Goal: Task Accomplishment & Management: Manage account settings

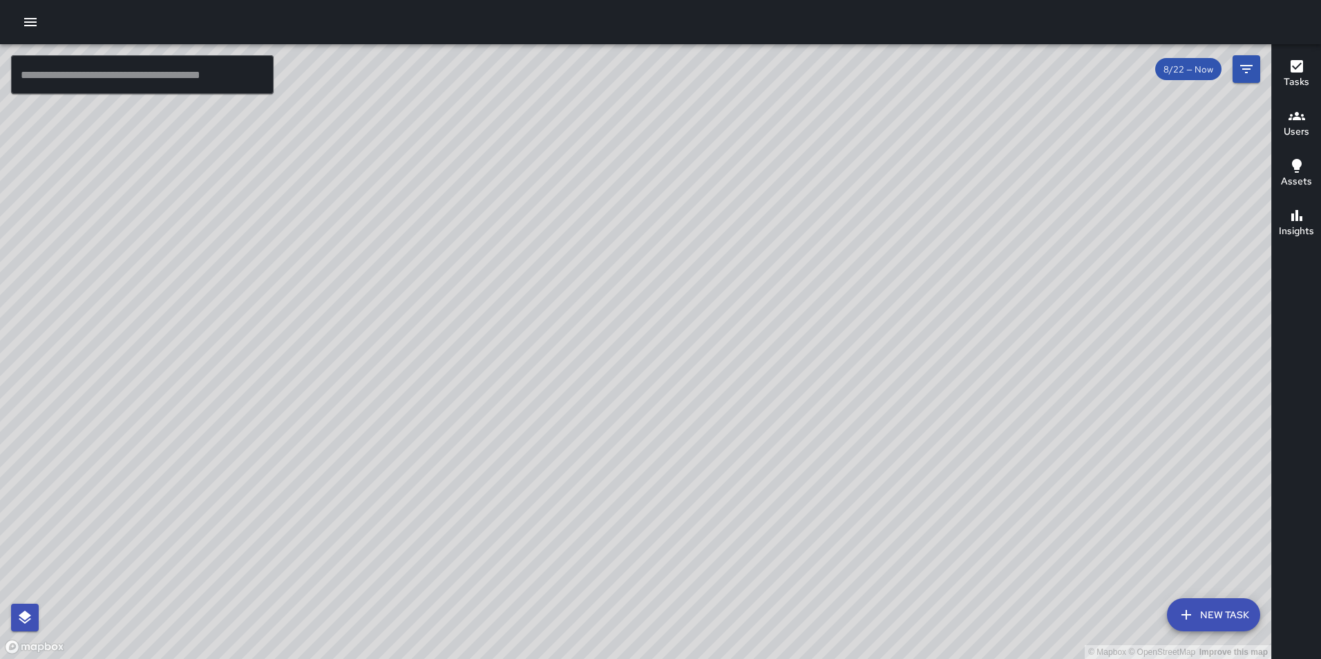
drag, startPoint x: 1054, startPoint y: 452, endPoint x: 876, endPoint y: 297, distance: 235.6
click at [876, 297] on div "© Mapbox © OpenStreetMap Improve this map" at bounding box center [636, 351] width 1272 height 615
drag, startPoint x: 527, startPoint y: 449, endPoint x: 522, endPoint y: 529, distance: 79.6
click at [522, 529] on div "© Mapbox © OpenStreetMap Improve this map" at bounding box center [636, 351] width 1272 height 615
drag, startPoint x: 323, startPoint y: 257, endPoint x: 288, endPoint y: 252, distance: 34.9
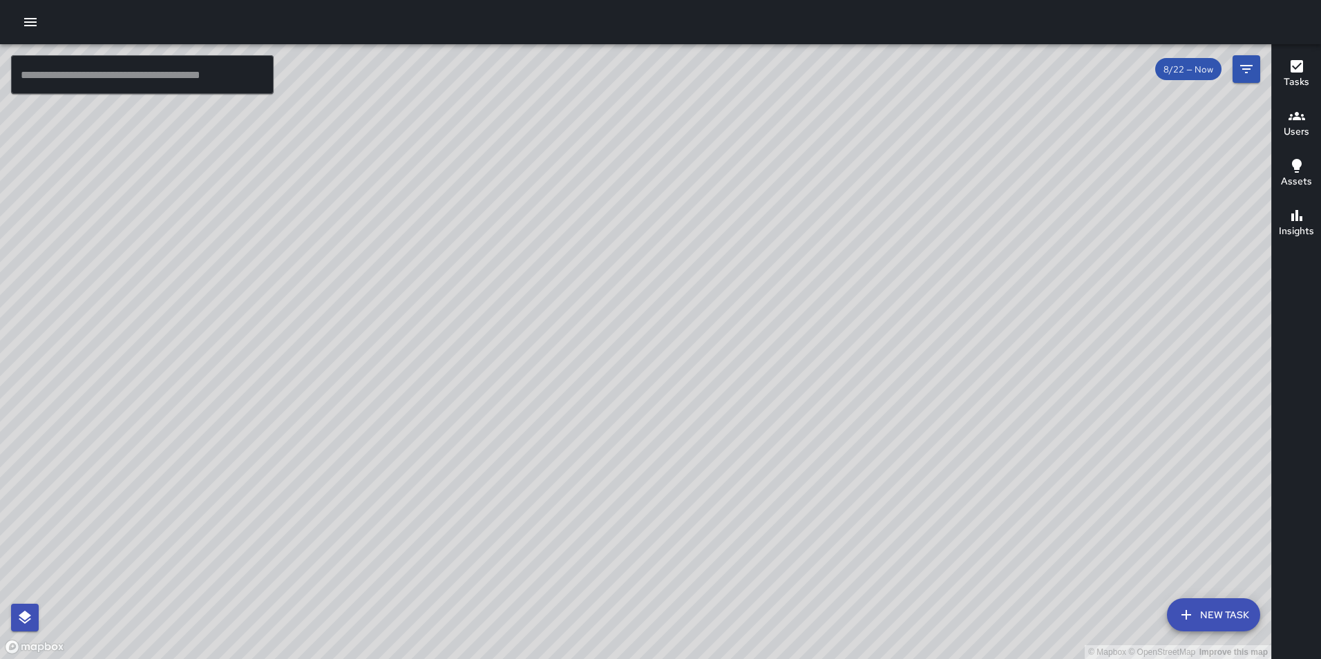
click at [288, 252] on div "© Mapbox © OpenStreetMap Improve this map" at bounding box center [636, 351] width 1272 height 615
click at [30, 21] on icon "button" at bounding box center [30, 22] width 12 height 8
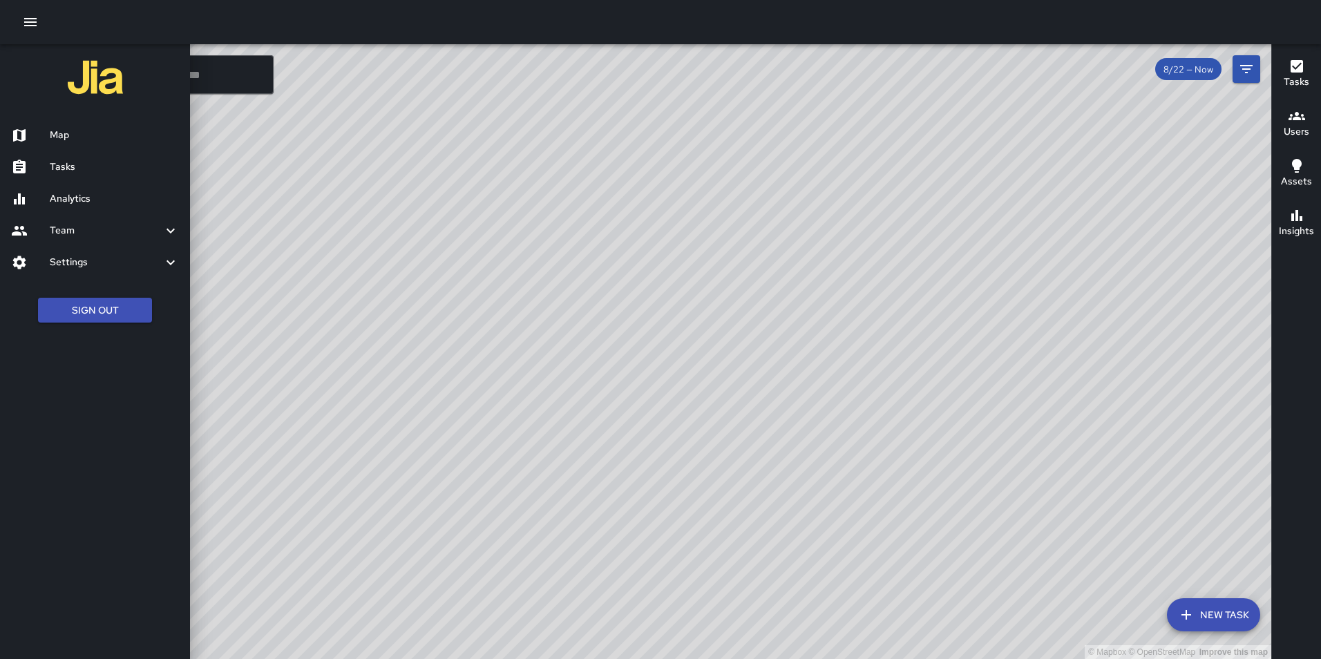
click at [532, 326] on div at bounding box center [660, 329] width 1321 height 659
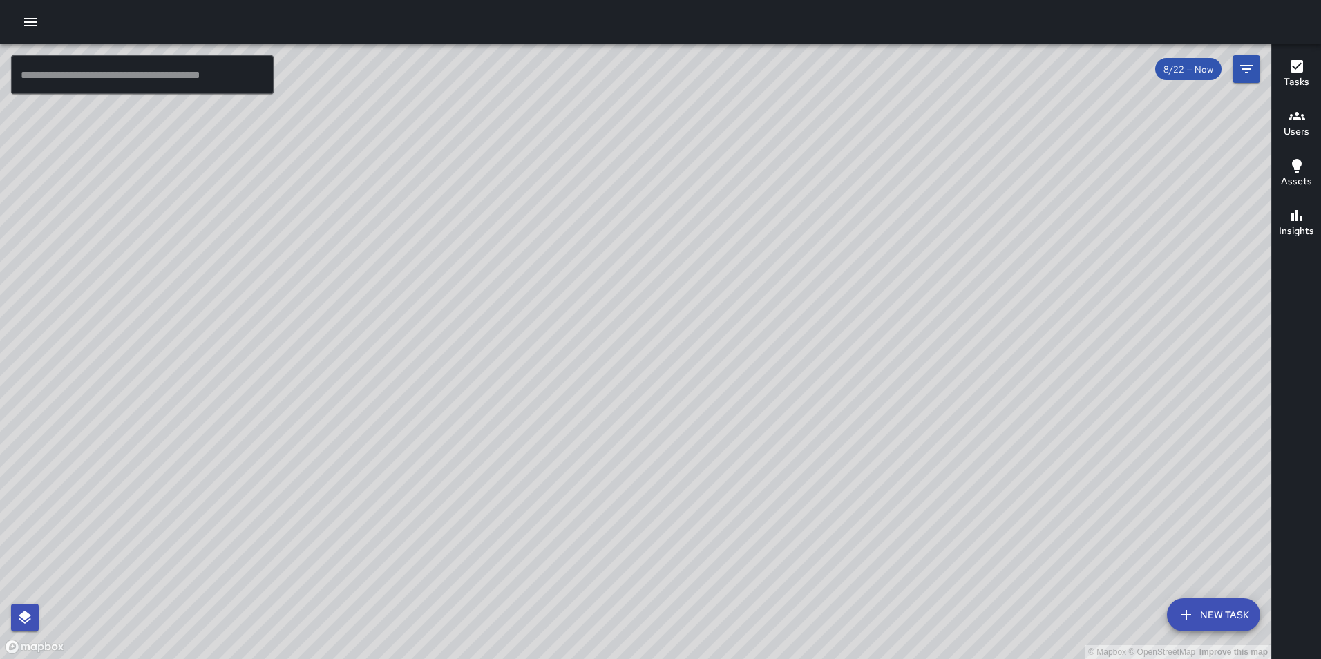
drag, startPoint x: 615, startPoint y: 425, endPoint x: 666, endPoint y: 263, distance: 170.3
click at [666, 263] on div "© Mapbox © OpenStreetMap Improve this map" at bounding box center [636, 351] width 1272 height 615
drag, startPoint x: 258, startPoint y: 320, endPoint x: 567, endPoint y: 560, distance: 391.1
click at [567, 560] on div "© Mapbox © OpenStreetMap Improve this map" at bounding box center [636, 351] width 1272 height 615
click at [32, 27] on icon "button" at bounding box center [30, 22] width 17 height 17
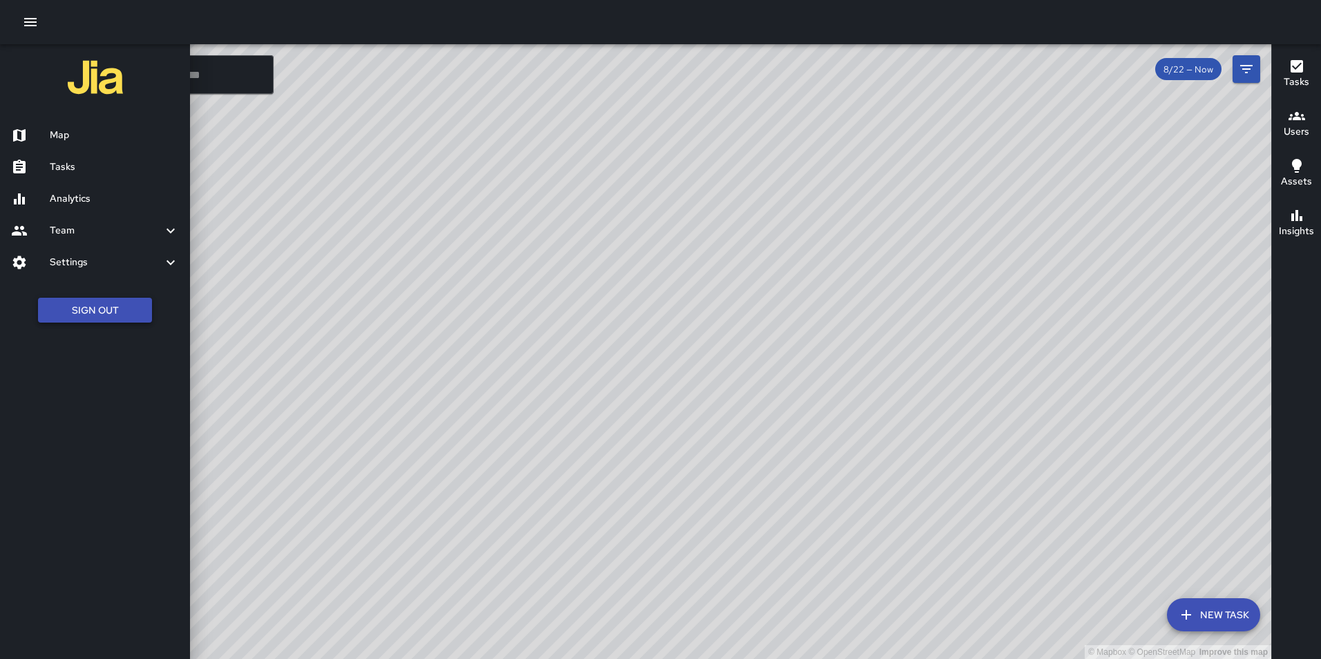
click at [83, 312] on button "Sign Out" at bounding box center [95, 311] width 114 height 26
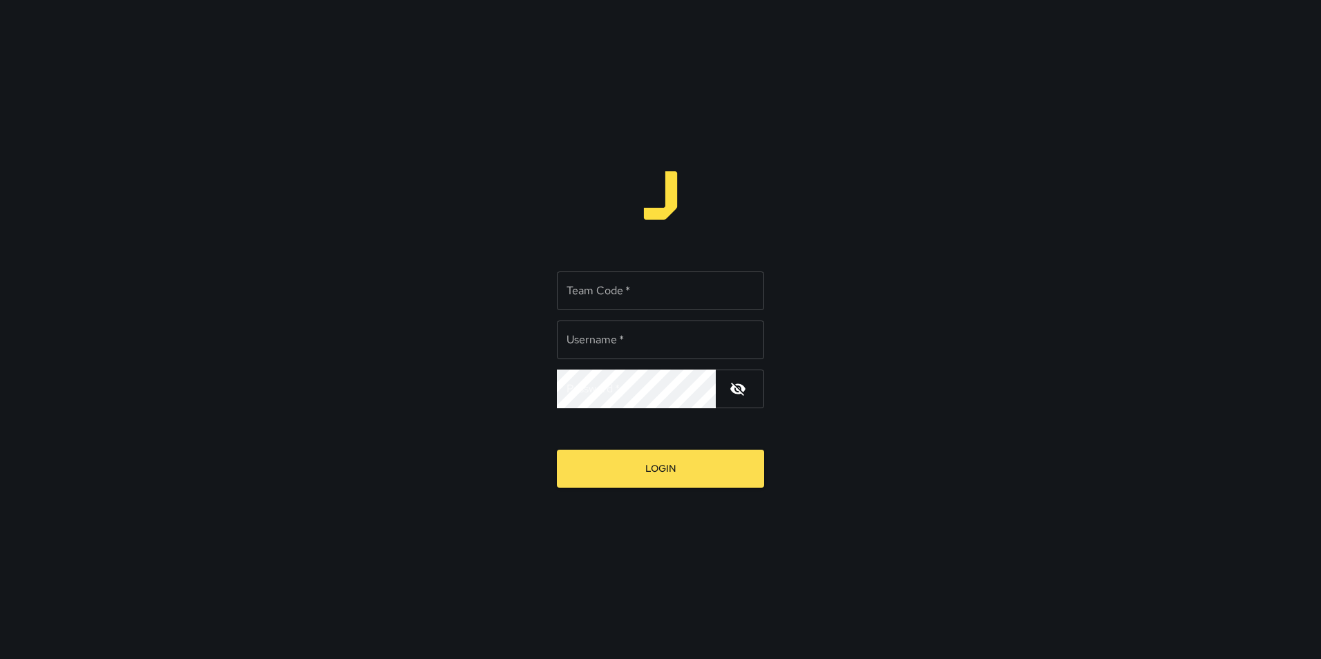
type input "**********"
click at [700, 283] on input "Team Code   *" at bounding box center [660, 291] width 207 height 39
type input "*****"
click at [557, 450] on button "Login" at bounding box center [660, 469] width 207 height 38
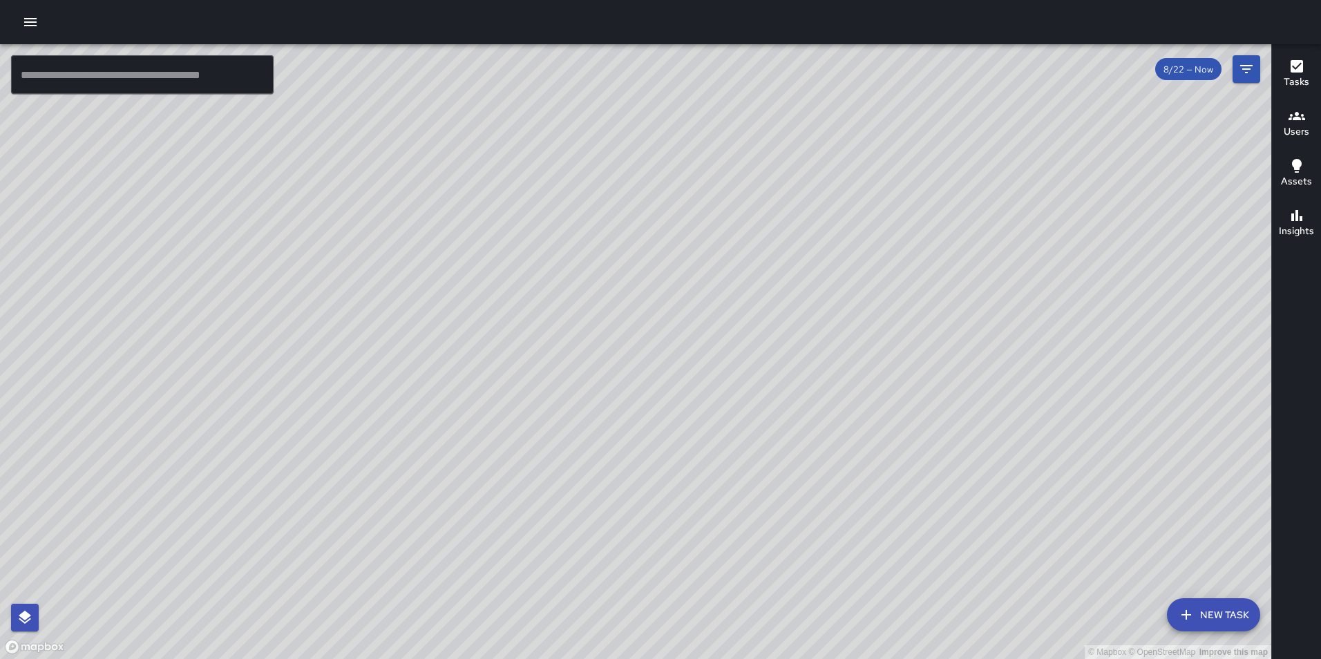
drag, startPoint x: 863, startPoint y: 457, endPoint x: 681, endPoint y: 203, distance: 312.6
click at [681, 203] on div "© Mapbox © OpenStreetMap Improve this map" at bounding box center [636, 351] width 1272 height 615
drag, startPoint x: 840, startPoint y: 293, endPoint x: 734, endPoint y: 464, distance: 201.2
click at [734, 464] on div "© Mapbox © OpenStreetMap Improve this map" at bounding box center [636, 351] width 1272 height 615
drag, startPoint x: 505, startPoint y: 164, endPoint x: 628, endPoint y: 429, distance: 292.2
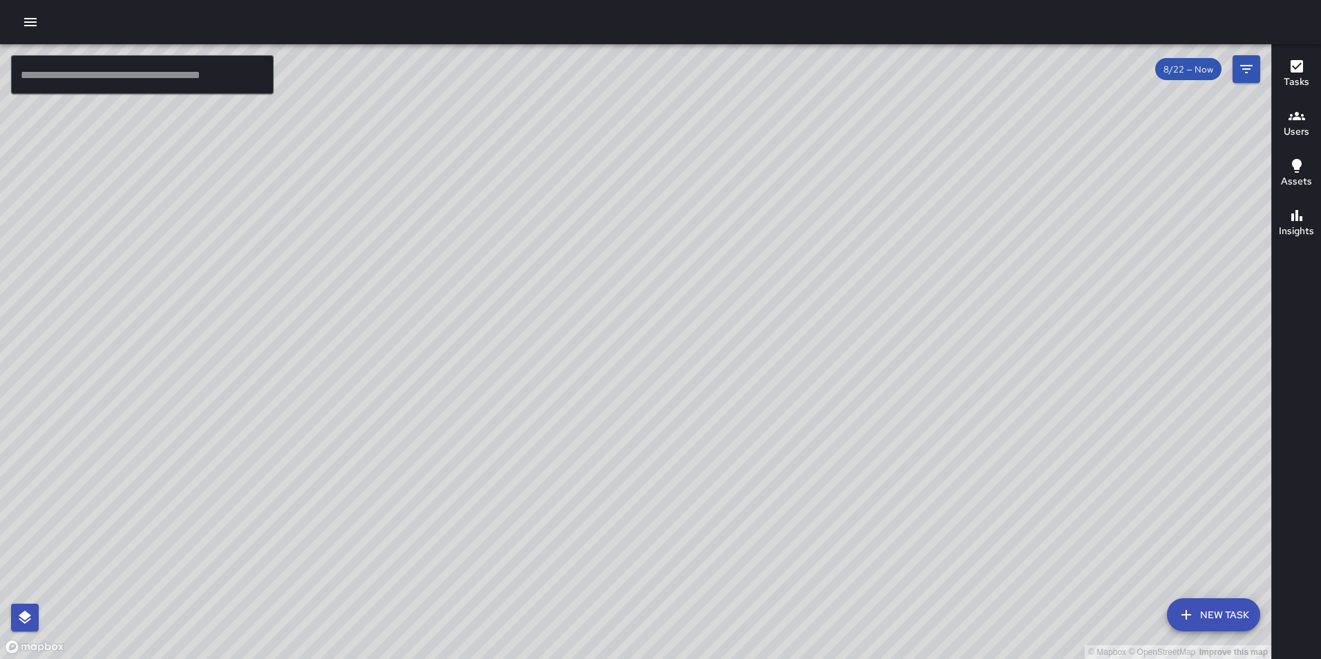
click at [628, 429] on div "© Mapbox © OpenStreetMap Improve this map" at bounding box center [636, 351] width 1272 height 615
drag, startPoint x: 484, startPoint y: 180, endPoint x: 507, endPoint y: 288, distance: 110.1
click at [507, 288] on div "© Mapbox © OpenStreetMap Improve this map" at bounding box center [636, 351] width 1272 height 615
drag, startPoint x: 453, startPoint y: 167, endPoint x: 478, endPoint y: 339, distance: 173.2
click at [478, 339] on div "© Mapbox © OpenStreetMap Improve this map" at bounding box center [636, 351] width 1272 height 615
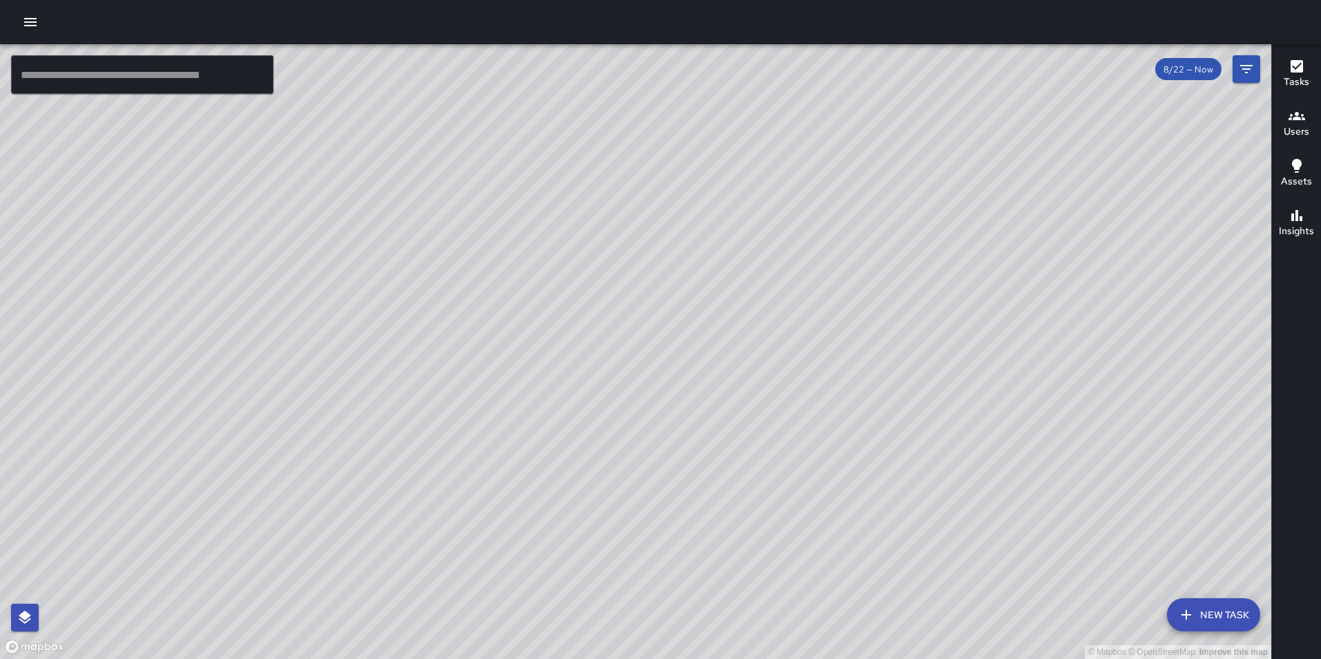
click at [453, 142] on div "© Mapbox © OpenStreetMap Improve this map" at bounding box center [636, 351] width 1272 height 615
click at [520, 283] on div "© Mapbox © OpenStreetMap Improve this map" at bounding box center [636, 351] width 1272 height 615
click at [458, 370] on div "© Mapbox © OpenStreetMap Improve this map" at bounding box center [636, 351] width 1272 height 615
click at [457, 370] on div "© Mapbox © OpenStreetMap Improve this map" at bounding box center [636, 351] width 1272 height 615
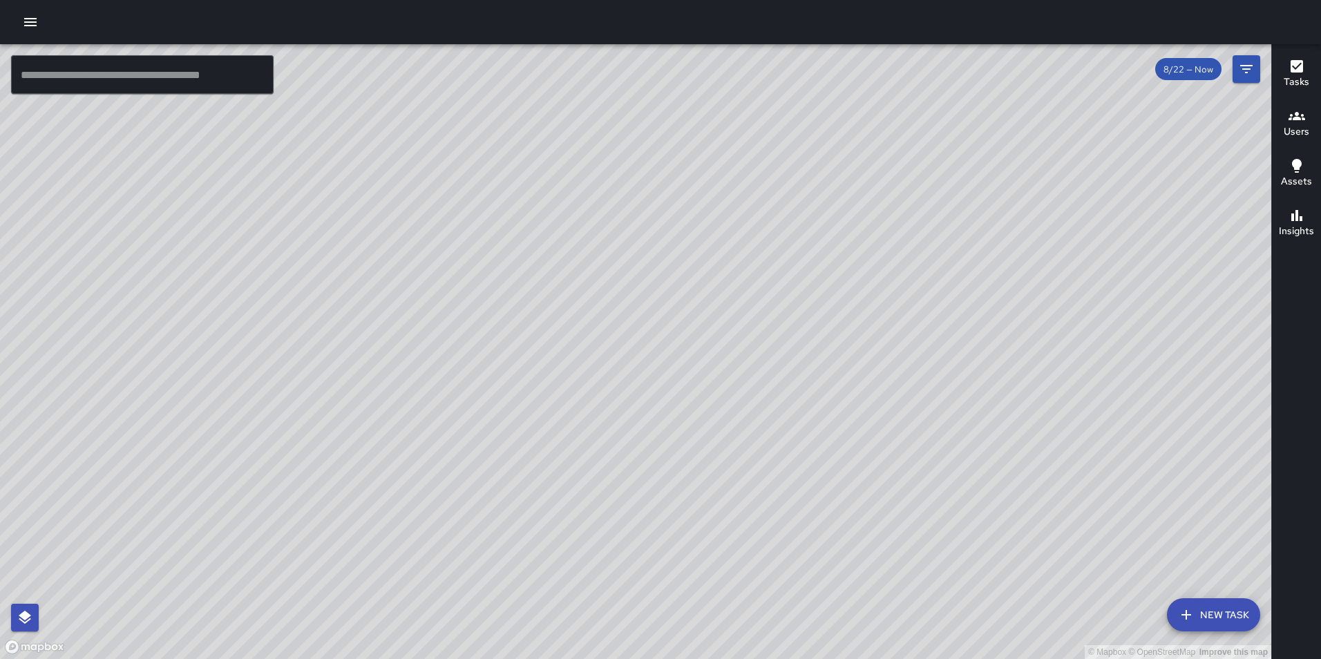
click at [429, 374] on div "© Mapbox © OpenStreetMap Improve this map" at bounding box center [636, 351] width 1272 height 615
drag, startPoint x: 695, startPoint y: 242, endPoint x: 505, endPoint y: 511, distance: 328.9
click at [495, 552] on div "© Mapbox © OpenStreetMap Improve this map" at bounding box center [636, 351] width 1272 height 615
drag, startPoint x: 905, startPoint y: 569, endPoint x: 779, endPoint y: 135, distance: 451.4
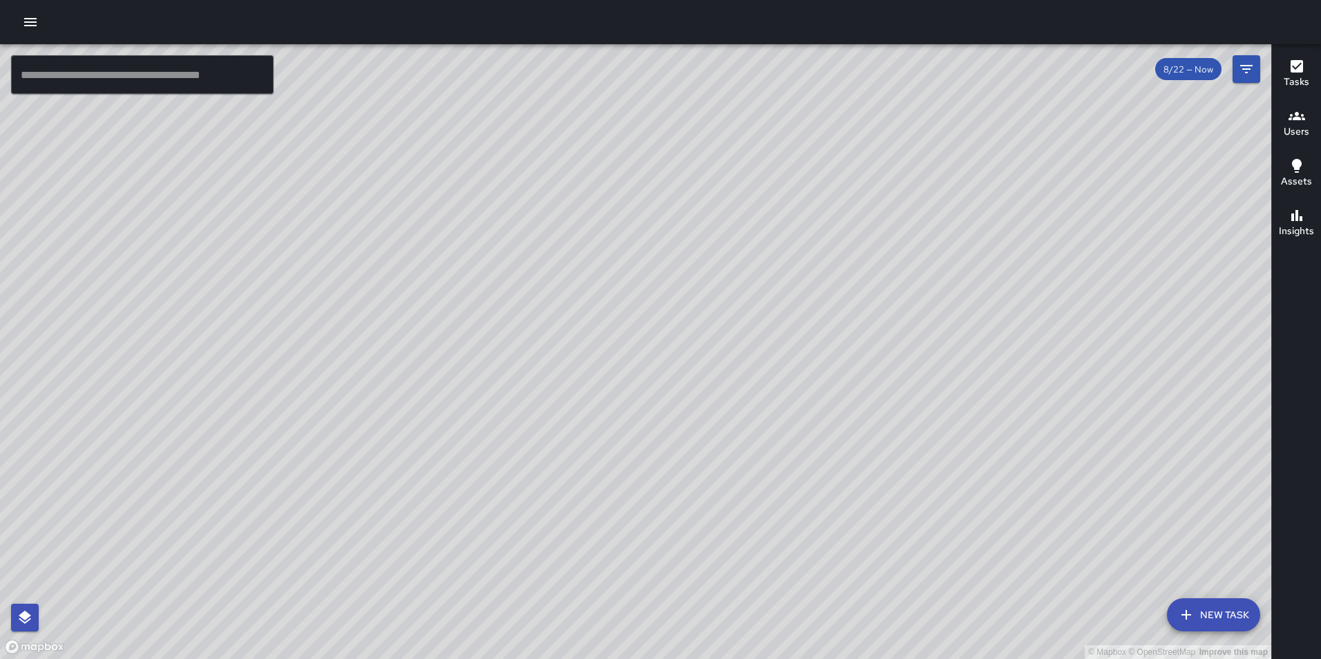
click at [779, 135] on div "© Mapbox © OpenStreetMap Improve this map" at bounding box center [636, 351] width 1272 height 615
drag, startPoint x: 890, startPoint y: 477, endPoint x: 769, endPoint y: 265, distance: 244.6
click at [769, 265] on div "© Mapbox © OpenStreetMap Improve this map" at bounding box center [636, 351] width 1272 height 615
drag, startPoint x: 648, startPoint y: 366, endPoint x: 646, endPoint y: 187, distance: 179.0
click at [646, 187] on div "© Mapbox © OpenStreetMap Improve this map" at bounding box center [636, 351] width 1272 height 615
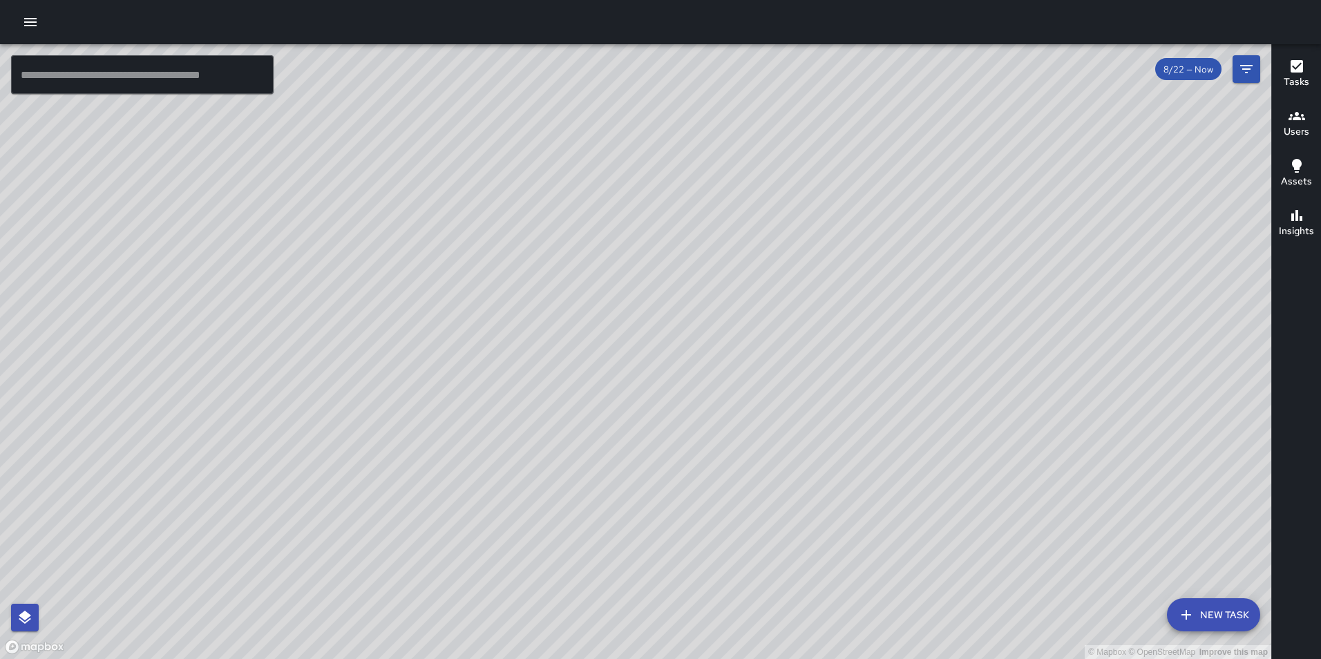
drag, startPoint x: 672, startPoint y: 518, endPoint x: 690, endPoint y: 314, distance: 205.4
click at [690, 314] on div "© Mapbox © OpenStreetMap Improve this map" at bounding box center [636, 351] width 1272 height 615
drag, startPoint x: 844, startPoint y: 115, endPoint x: 667, endPoint y: 677, distance: 589.1
click at [667, 659] on html "© Mapbox © OpenStreetMap Improve this map ​ New Task 8/22 — Now Map Layers Task…" at bounding box center [660, 329] width 1321 height 659
drag, startPoint x: 742, startPoint y: 285, endPoint x: 665, endPoint y: 540, distance: 266.3
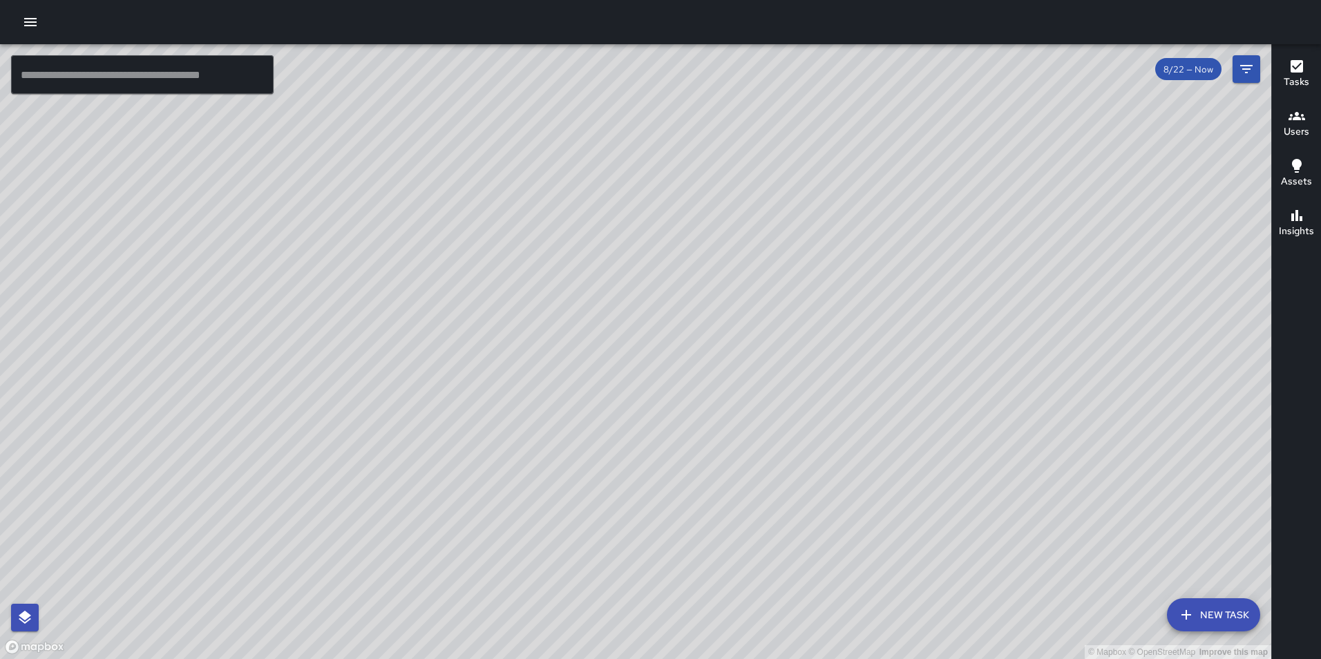
click at [665, 540] on div "© Mapbox © OpenStreetMap Improve this map" at bounding box center [636, 351] width 1272 height 615
drag, startPoint x: 558, startPoint y: 243, endPoint x: 672, endPoint y: 580, distance: 355.2
click at [672, 580] on div "© Mapbox © OpenStreetMap Improve this map" at bounding box center [636, 351] width 1272 height 615
drag, startPoint x: 525, startPoint y: 288, endPoint x: 782, endPoint y: 330, distance: 260.5
click at [782, 330] on div "© Mapbox © OpenStreetMap Improve this map" at bounding box center [636, 351] width 1272 height 615
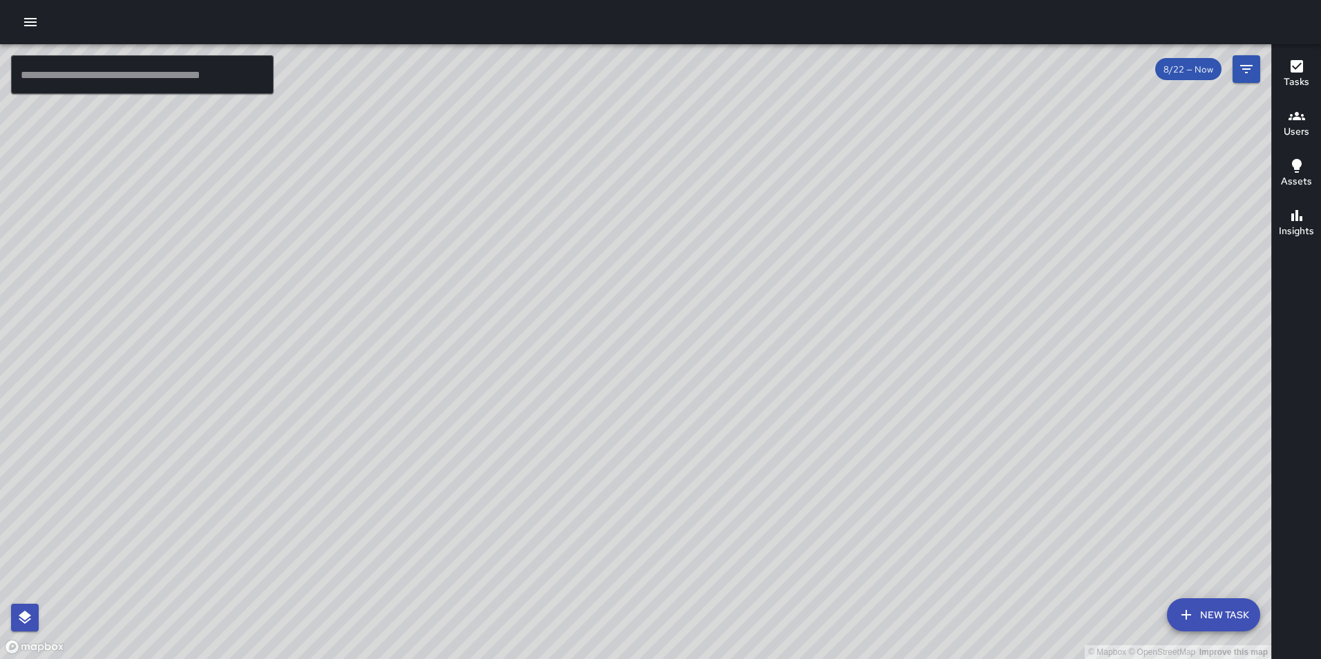
drag, startPoint x: 552, startPoint y: 319, endPoint x: 967, endPoint y: 297, distance: 415.3
click at [967, 297] on div "© Mapbox © OpenStreetMap Improve this map" at bounding box center [636, 351] width 1272 height 615
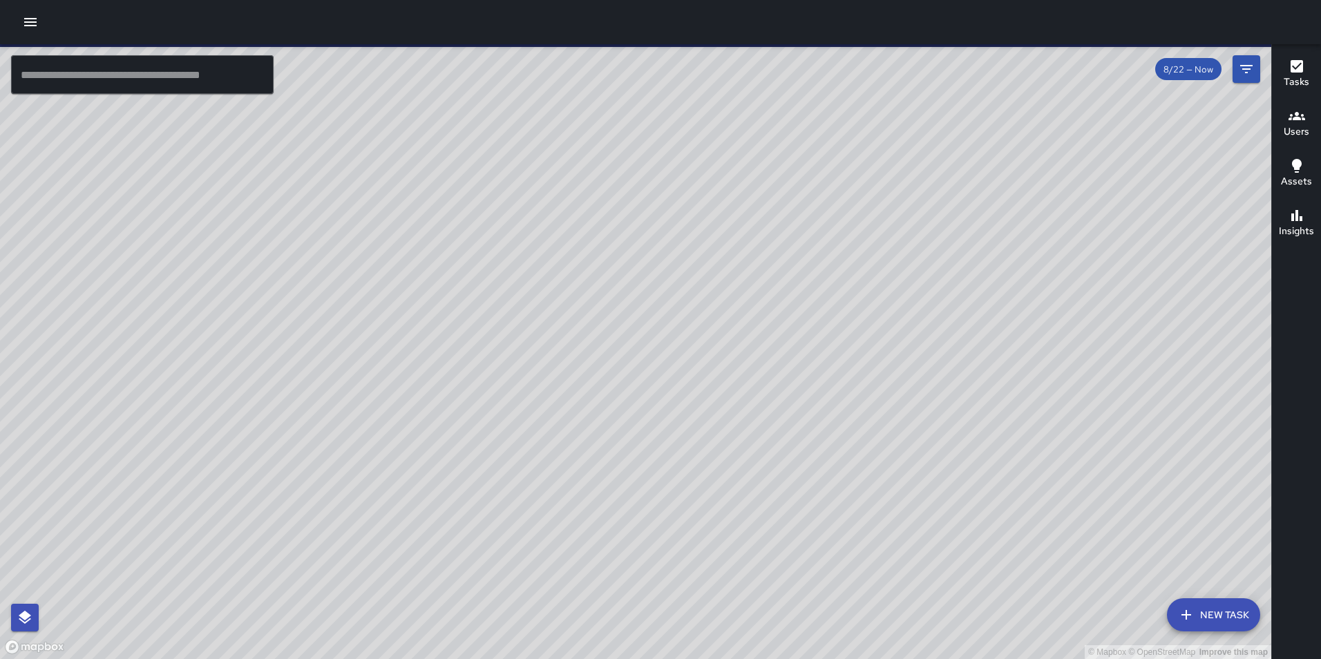
click at [33, 24] on icon "button" at bounding box center [30, 22] width 17 height 17
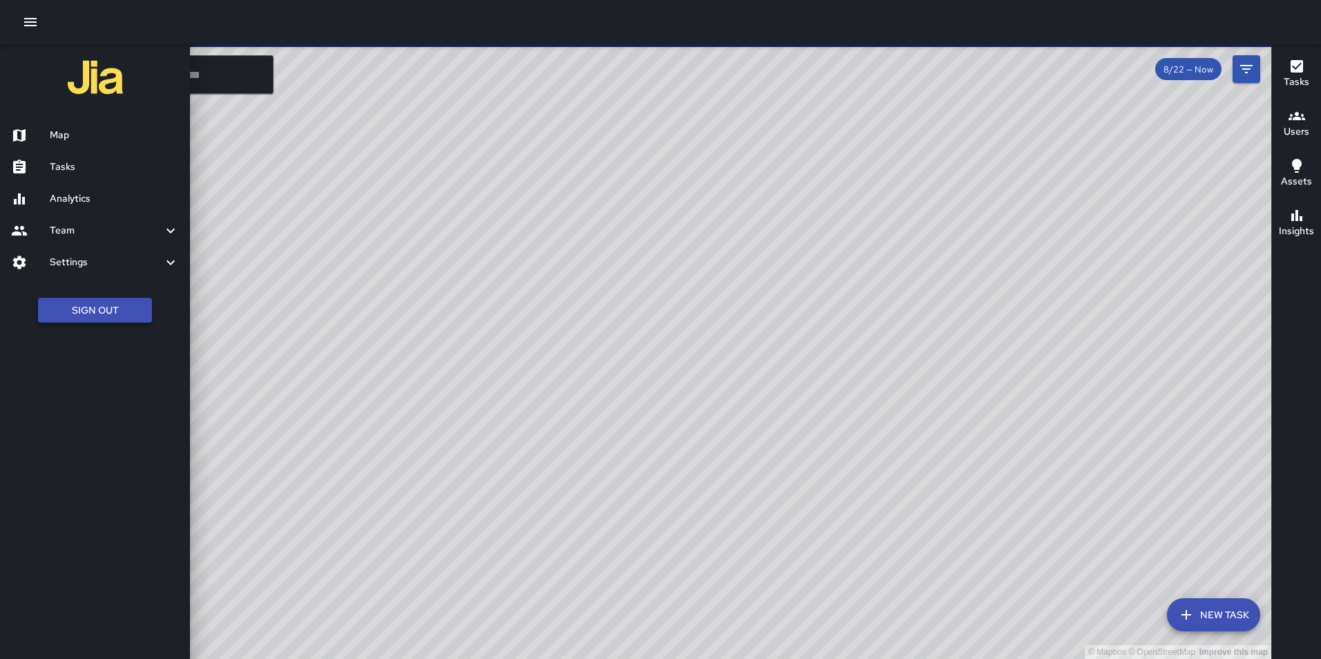
click at [139, 309] on button "Sign Out" at bounding box center [95, 311] width 114 height 26
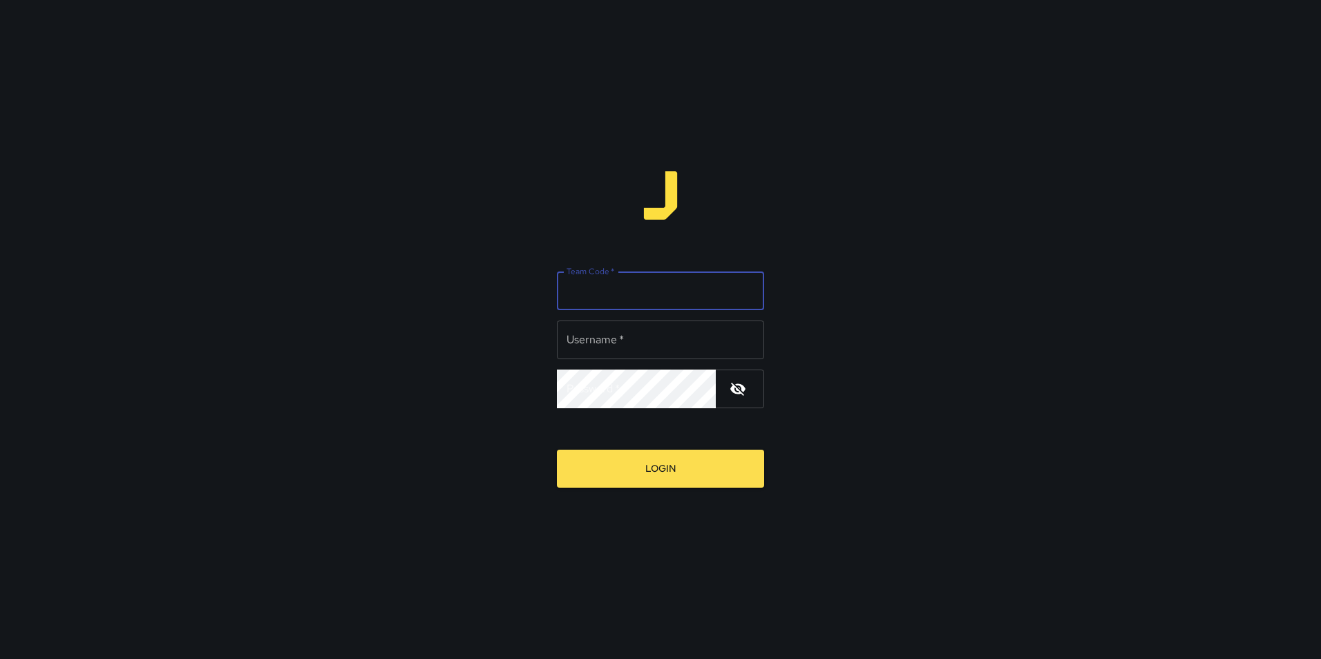
click at [633, 279] on input "Team Code   *" at bounding box center [660, 291] width 207 height 39
type input "**********"
click at [633, 283] on input "Team Code   *" at bounding box center [660, 291] width 207 height 39
type input "********"
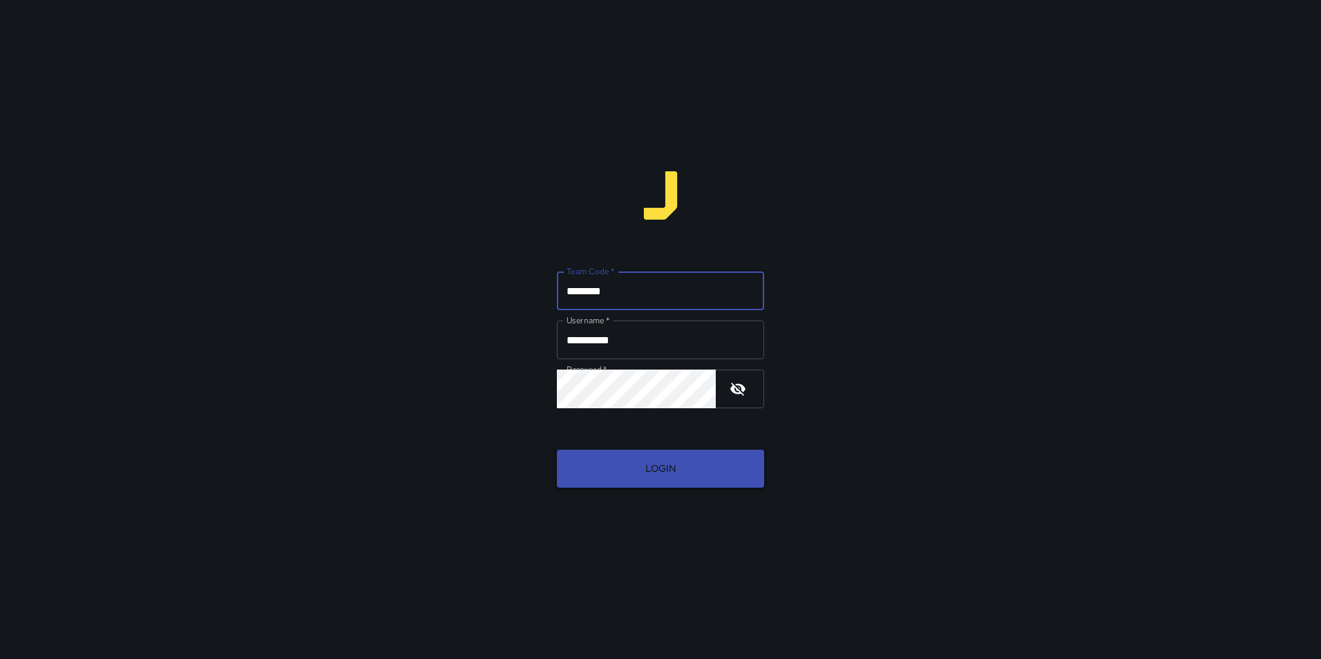
click at [688, 476] on button "Login" at bounding box center [660, 469] width 207 height 38
